Goal: Information Seeking & Learning: Learn about a topic

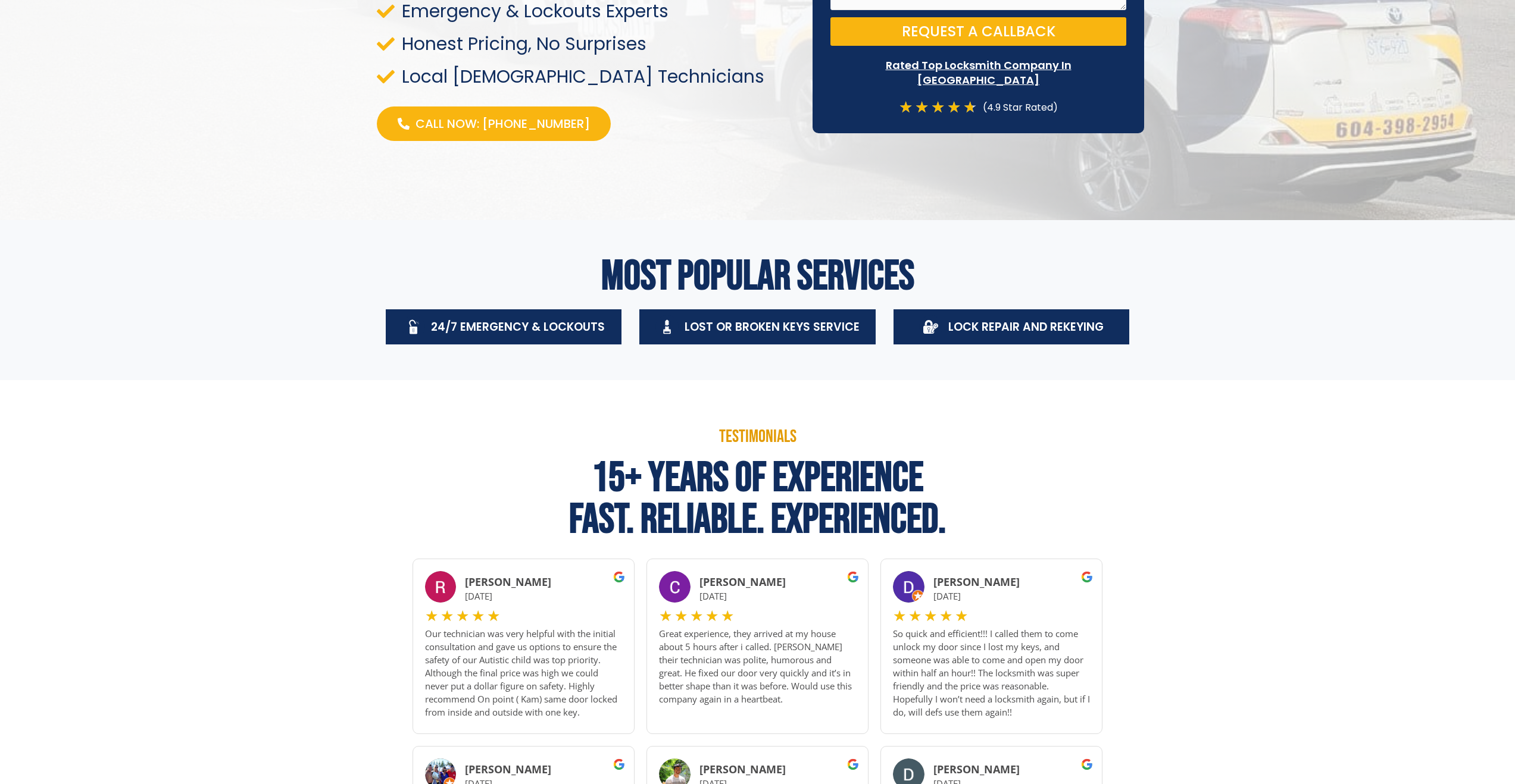
scroll to position [307, 0]
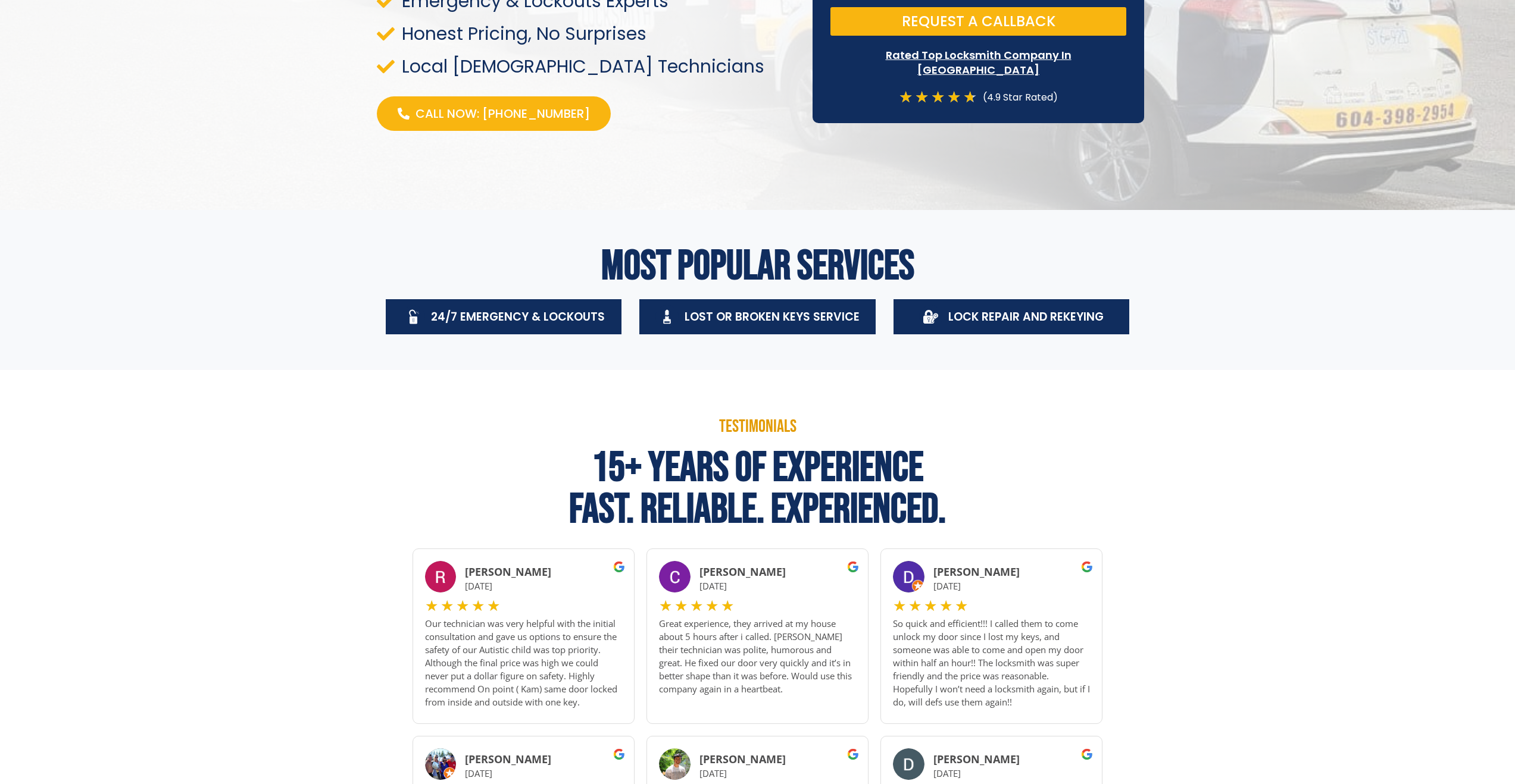
click at [964, 322] on span "Lock Repair And Rekeying" at bounding box center [1026, 317] width 155 height 16
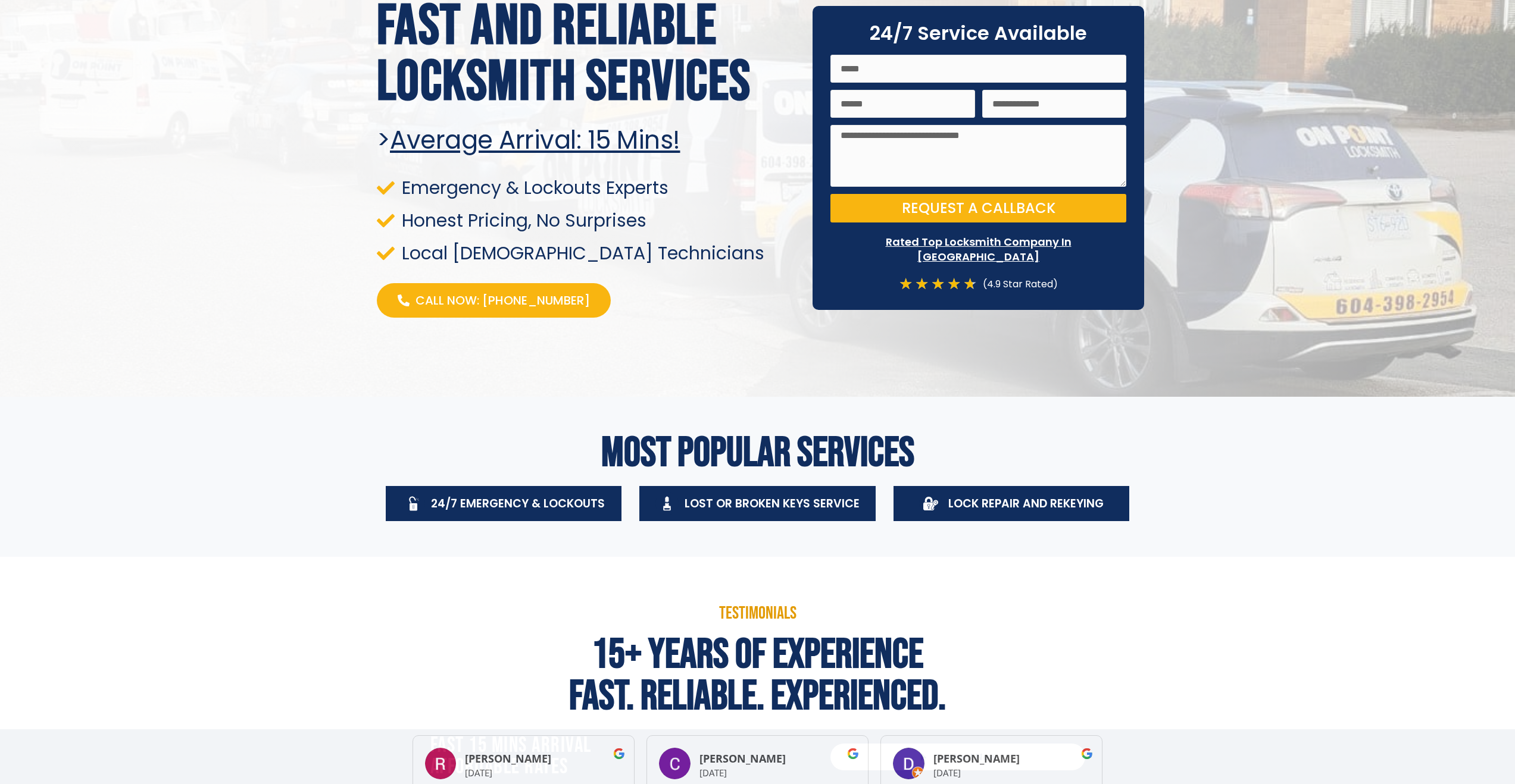
scroll to position [0, 0]
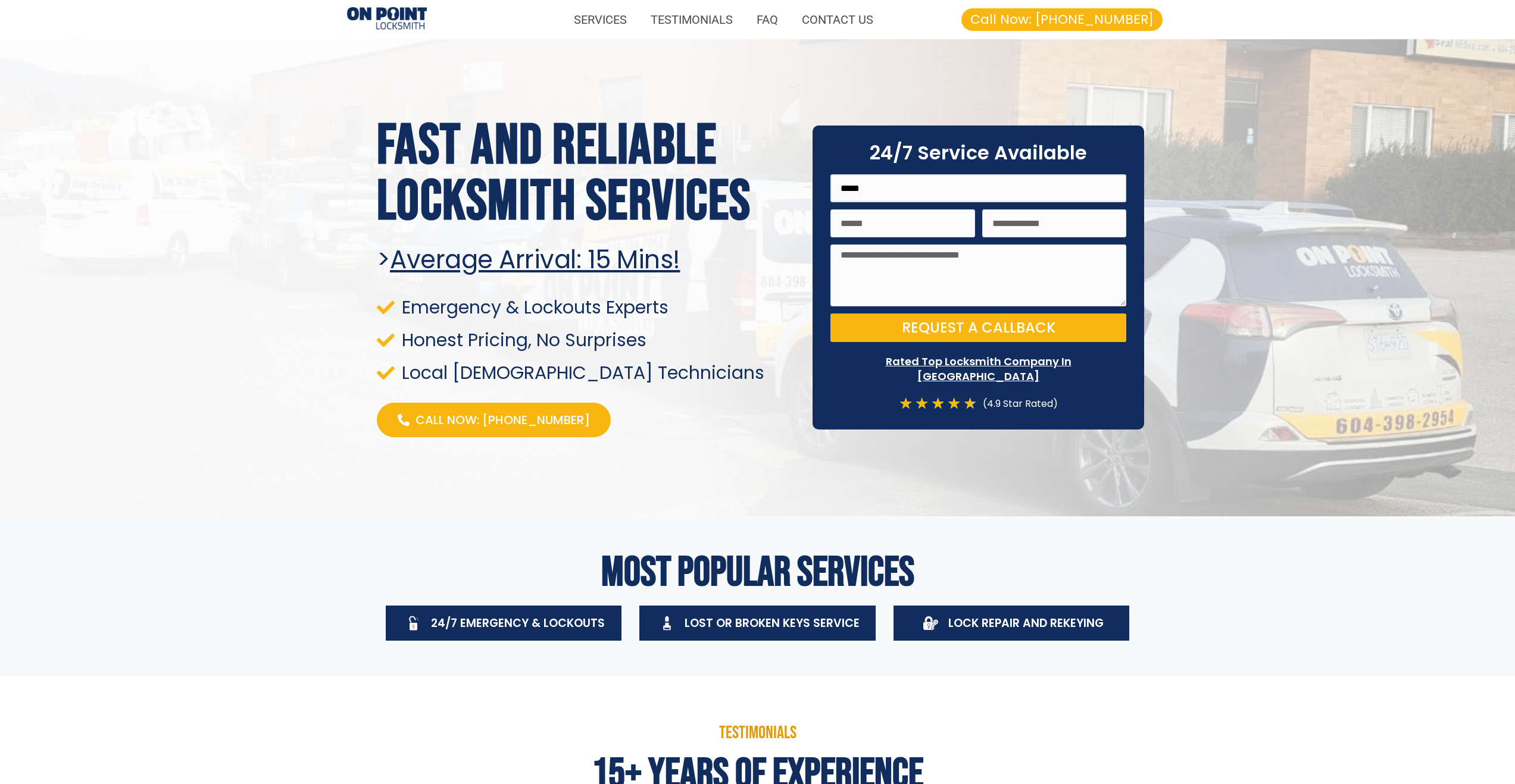
click at [893, 189] on input "Name" at bounding box center [978, 188] width 296 height 28
click at [612, 21] on link "SERVICES" at bounding box center [601, 19] width 77 height 28
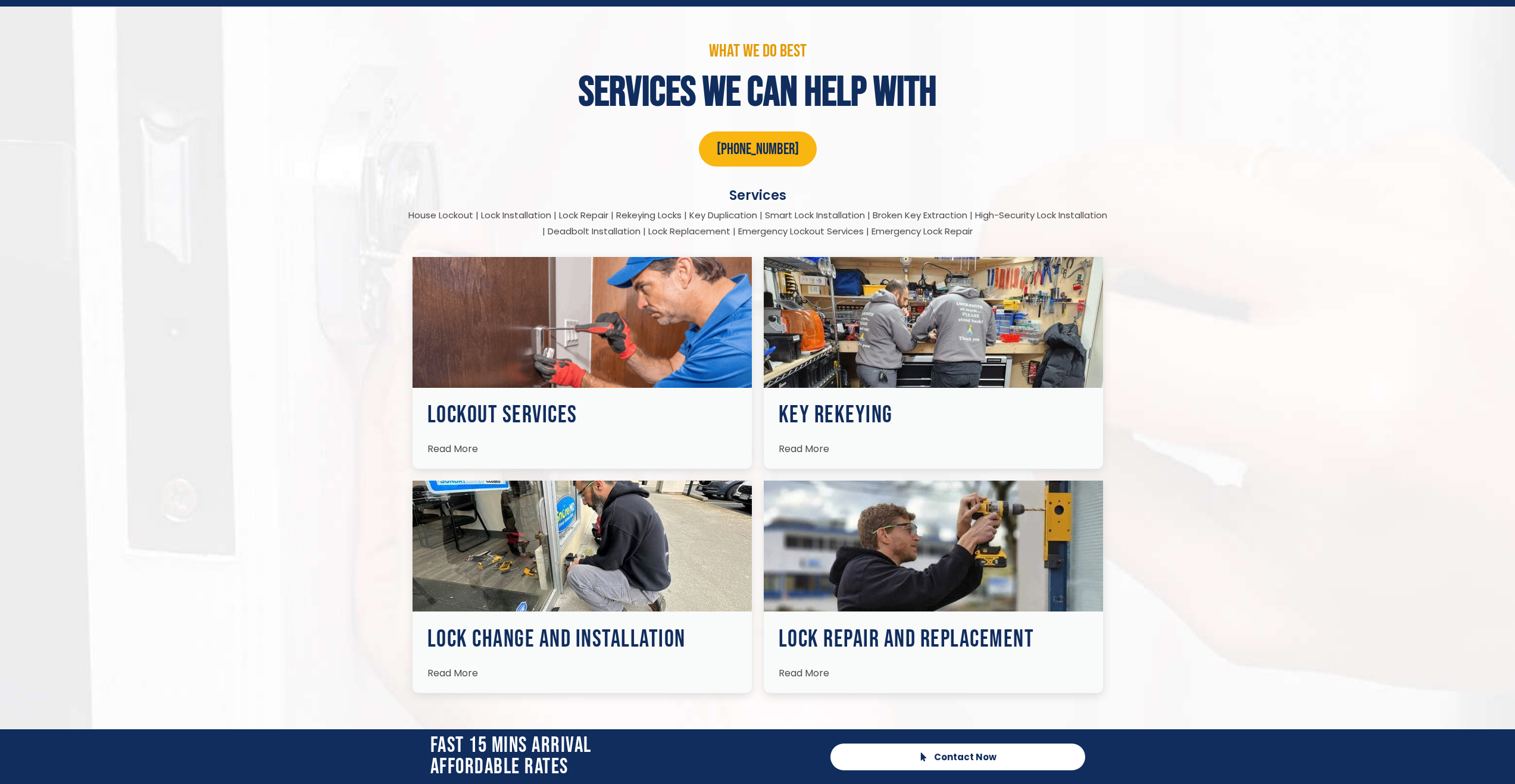
scroll to position [1527, 0]
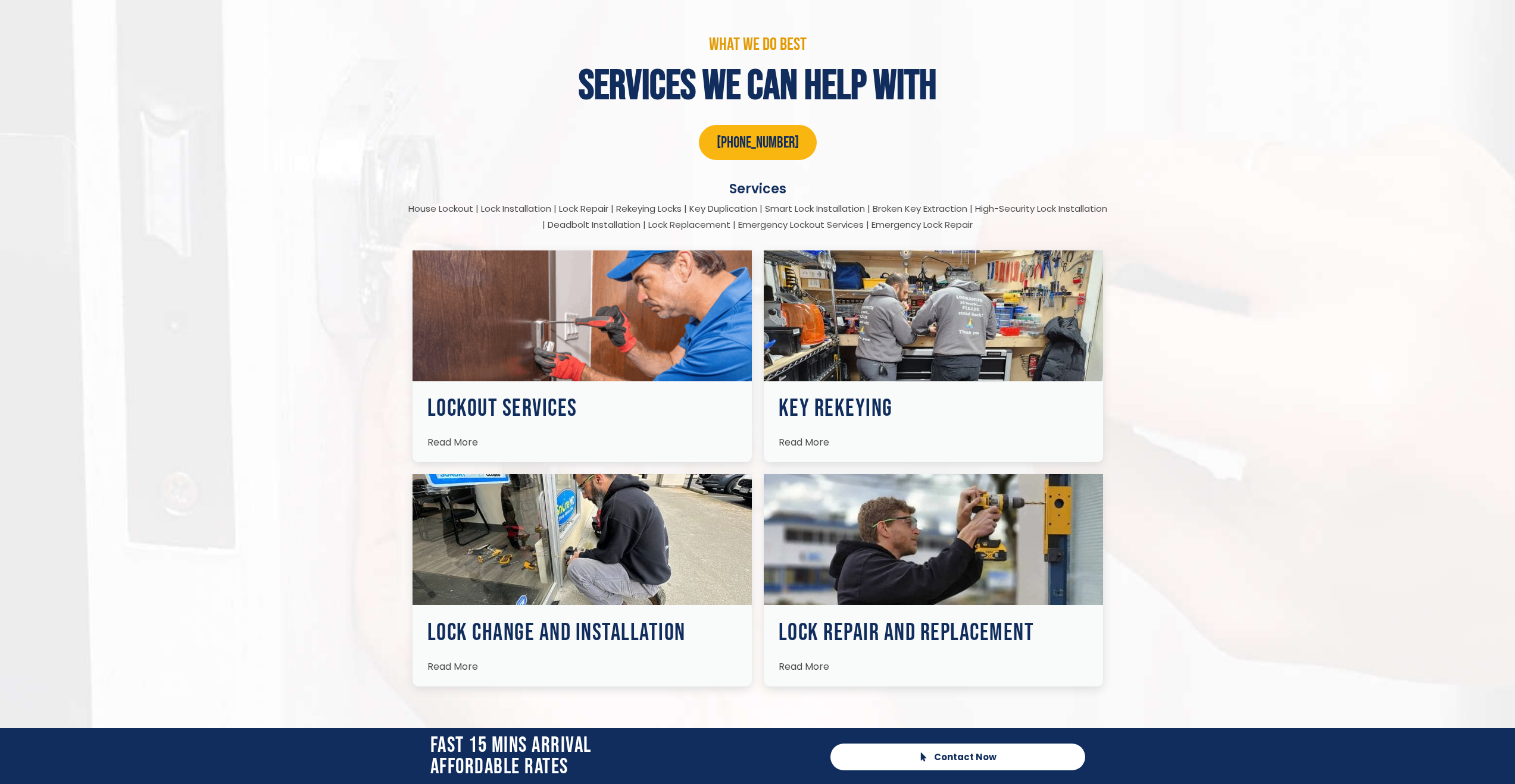
click at [815, 444] on span "Read More" at bounding box center [804, 442] width 50 height 13
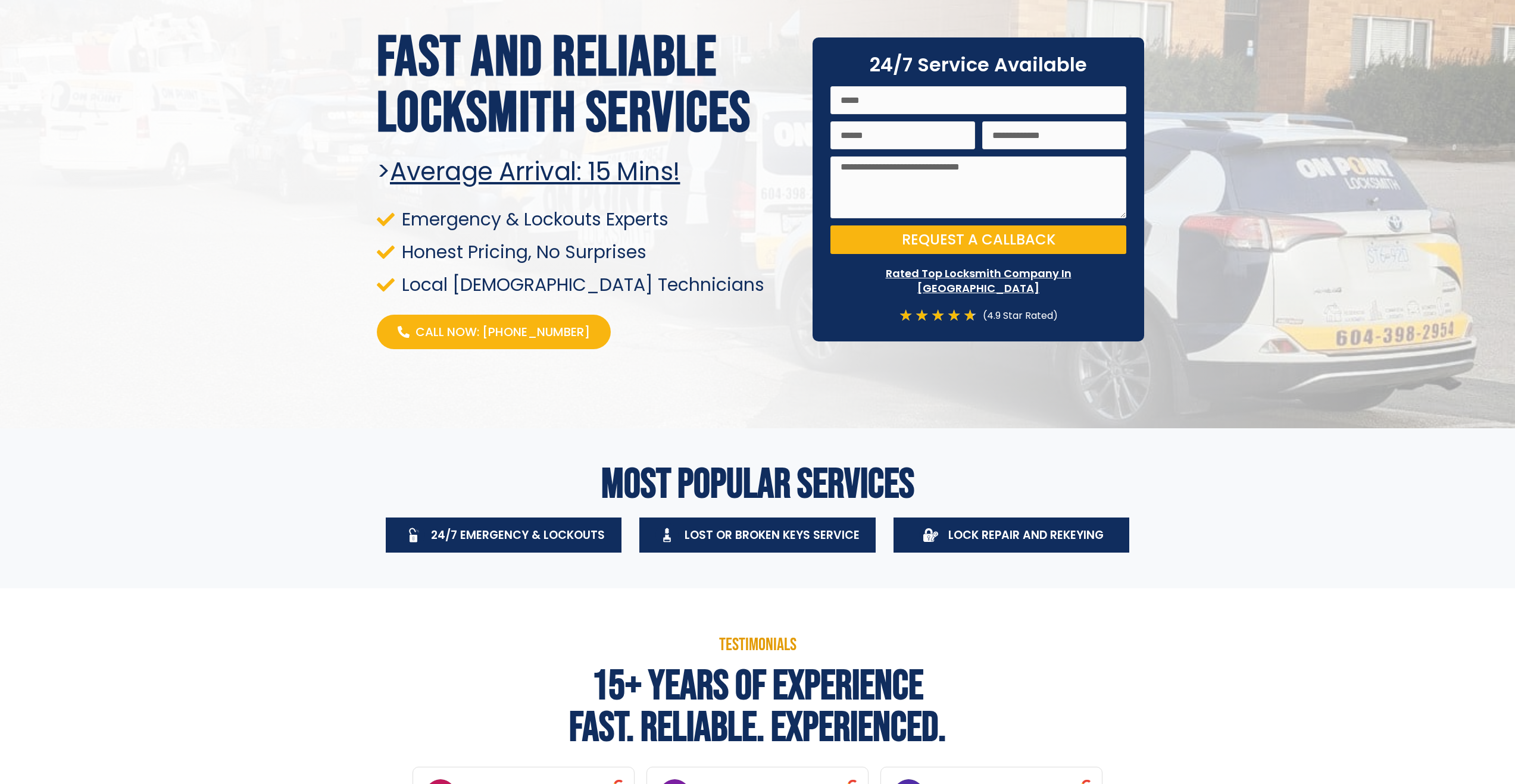
scroll to position [0, 0]
